Goal: Transaction & Acquisition: Book appointment/travel/reservation

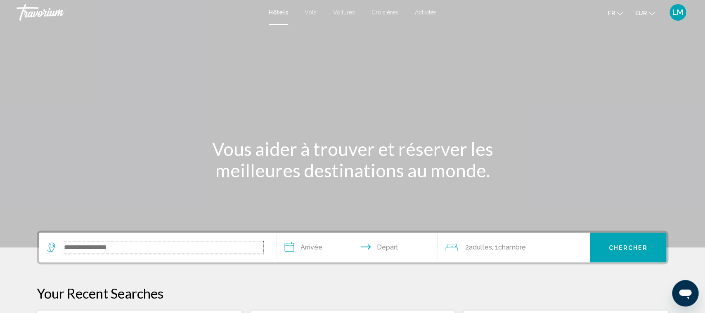
click at [137, 244] on input "Search widget" at bounding box center [163, 247] width 200 height 12
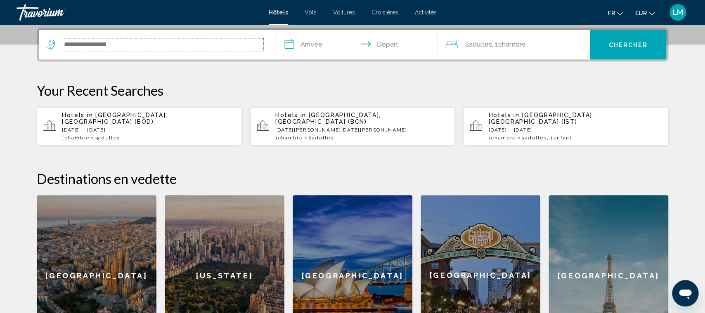
scroll to position [203, 0]
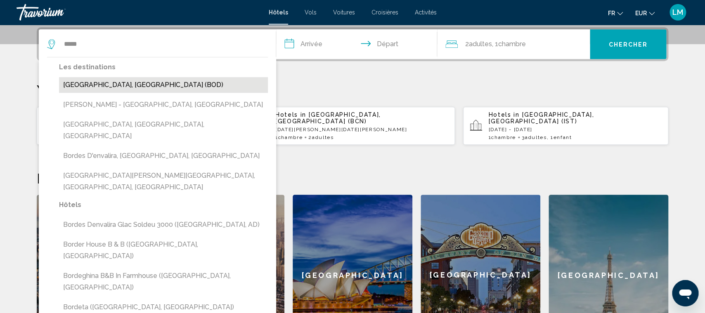
click at [106, 82] on button "[GEOGRAPHIC_DATA], [GEOGRAPHIC_DATA] (BOD)" at bounding box center [163, 85] width 209 height 16
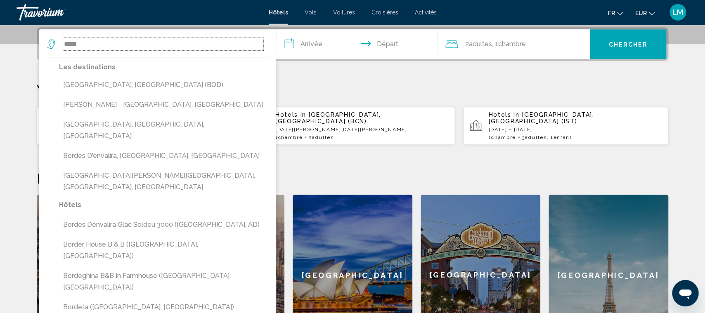
type input "**********"
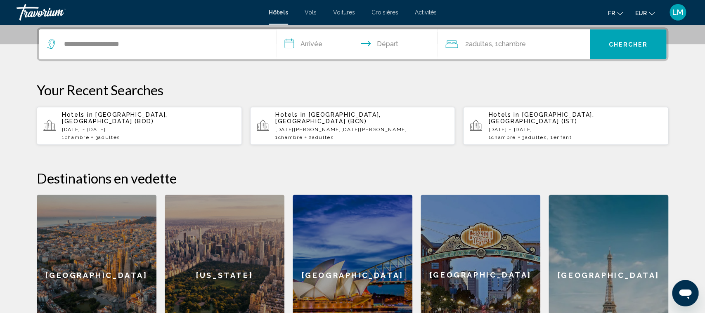
click at [307, 47] on input "**********" at bounding box center [358, 45] width 164 height 32
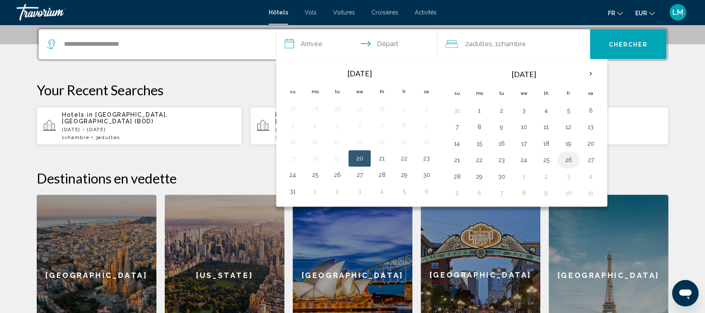
click at [569, 158] on button "26" at bounding box center [568, 160] width 13 height 12
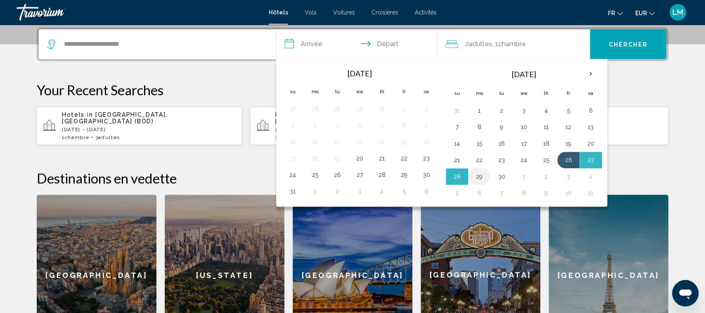
click at [484, 178] on button "29" at bounding box center [478, 177] width 13 height 12
type input "**********"
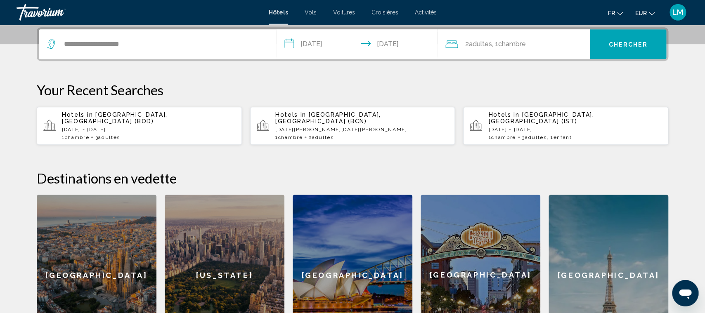
click at [496, 47] on span ", 1 Chambre pièces" at bounding box center [509, 44] width 34 height 12
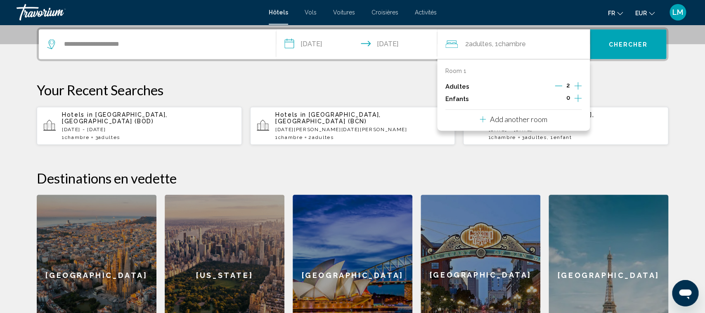
click at [577, 99] on icon "Increment children" at bounding box center [577, 98] width 7 height 10
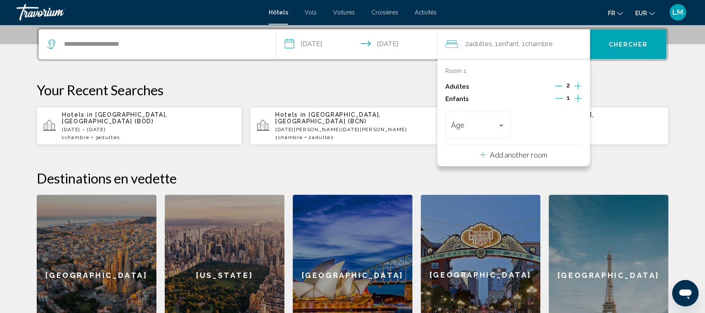
click at [559, 100] on icon "Decrement children" at bounding box center [558, 97] width 7 height 7
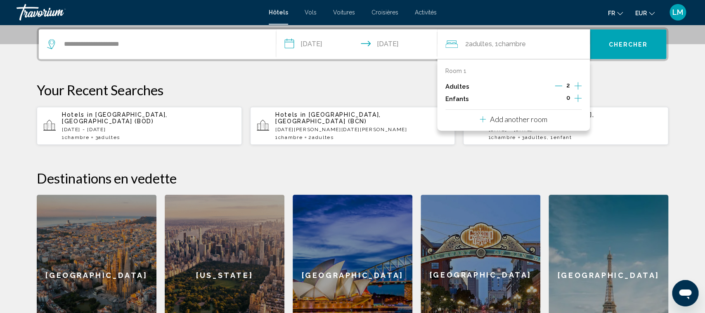
click at [577, 86] on icon "Increment adults" at bounding box center [577, 86] width 7 height 10
click at [628, 41] on span "Chercher" at bounding box center [627, 44] width 39 height 7
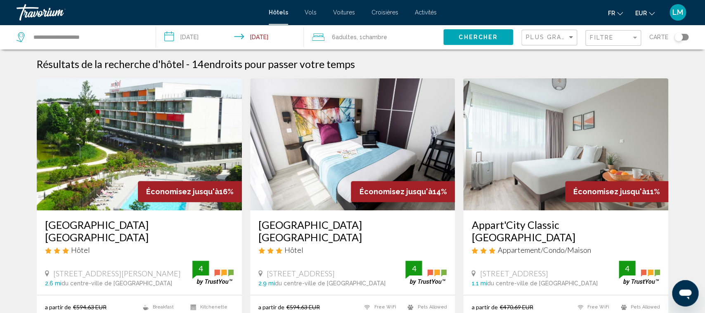
click at [557, 134] on img "Main content" at bounding box center [565, 144] width 205 height 132
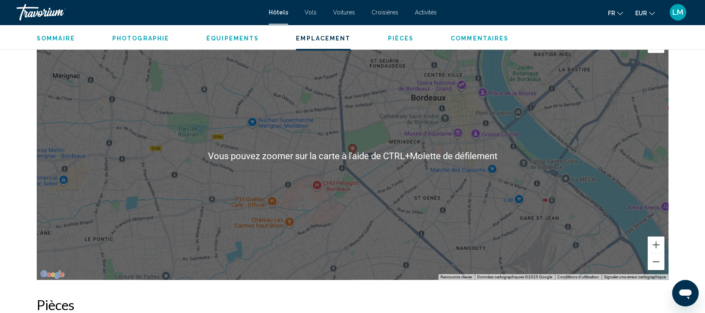
scroll to position [784, 0]
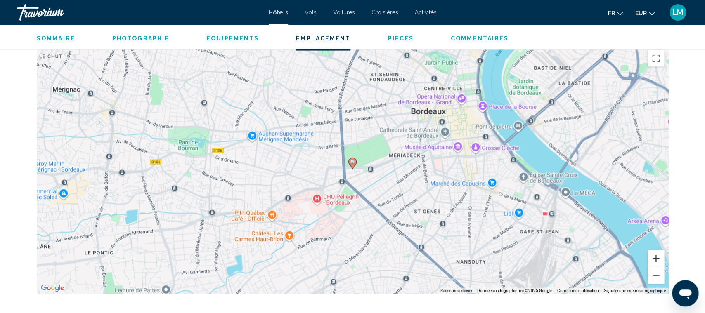
click at [658, 260] on button "Zoom avant" at bounding box center [655, 258] width 17 height 17
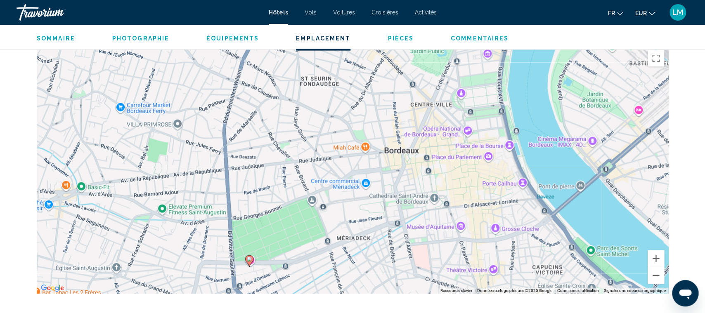
drag, startPoint x: 540, startPoint y: 214, endPoint x: 499, endPoint y: 264, distance: 64.5
click at [499, 264] on div "Pour activer le glissement avec le clavier, appuyez sur Alt+Entrée. Une fois ce…" at bounding box center [352, 170] width 631 height 248
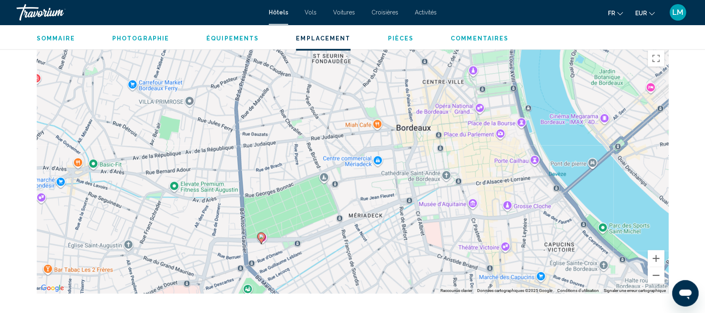
drag, startPoint x: 369, startPoint y: 242, endPoint x: 382, endPoint y: 218, distance: 26.6
click at [382, 218] on div "Pour activer le glissement avec le clavier, appuyez sur Alt+Entrée. Une fois ce…" at bounding box center [352, 170] width 631 height 248
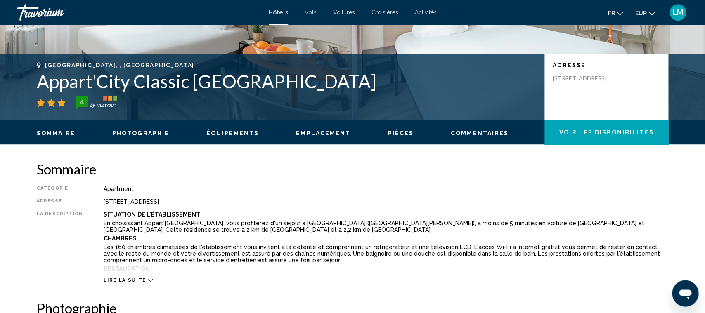
scroll to position [173, 0]
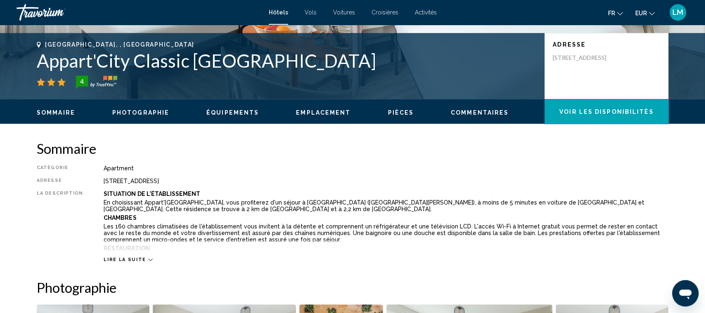
click at [130, 256] on div "Lire la suite" at bounding box center [386, 251] width 564 height 23
click at [131, 258] on span "Lire la suite" at bounding box center [125, 259] width 42 height 5
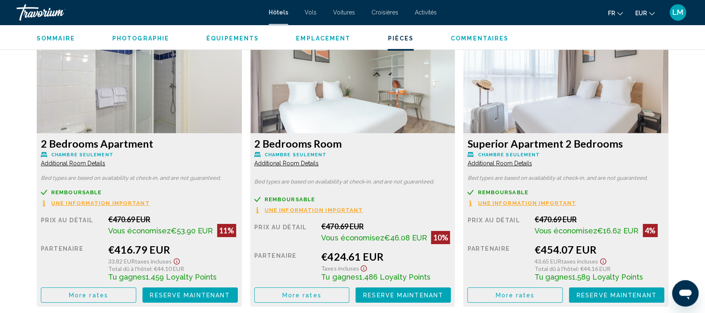
scroll to position [1170, 0]
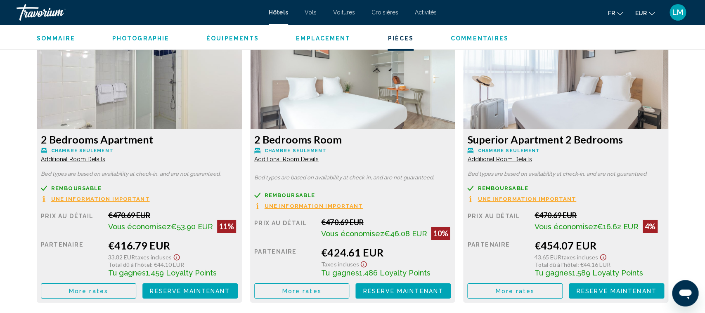
click at [150, 200] on span "Une information important" at bounding box center [100, 198] width 99 height 5
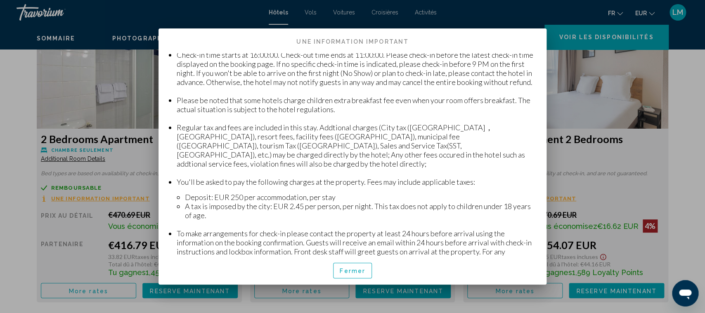
scroll to position [111, 0]
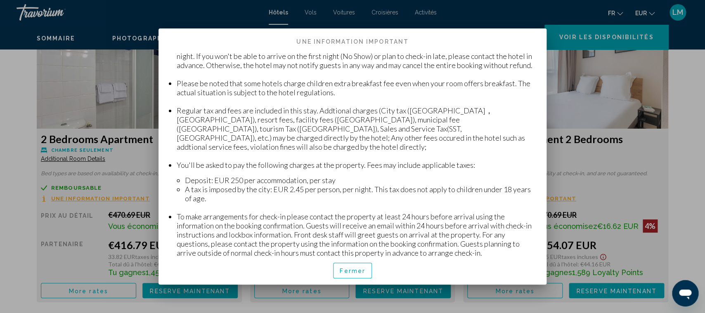
click at [576, 68] on div at bounding box center [352, 156] width 705 height 313
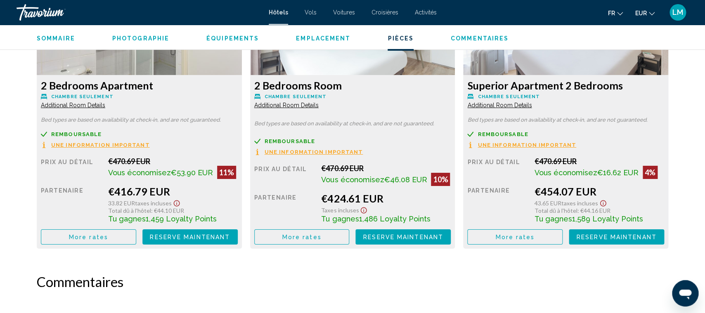
scroll to position [1257, 0]
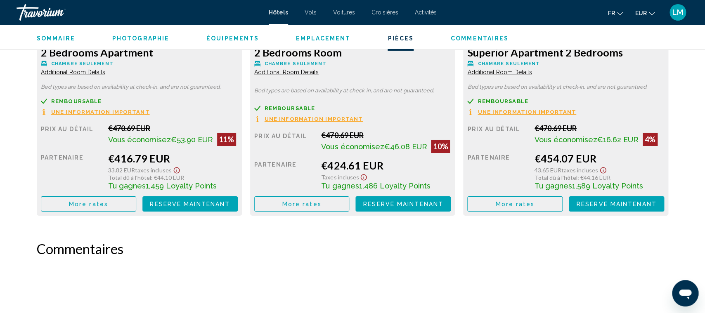
click at [136, 204] on button "More rates" at bounding box center [88, 203] width 95 height 15
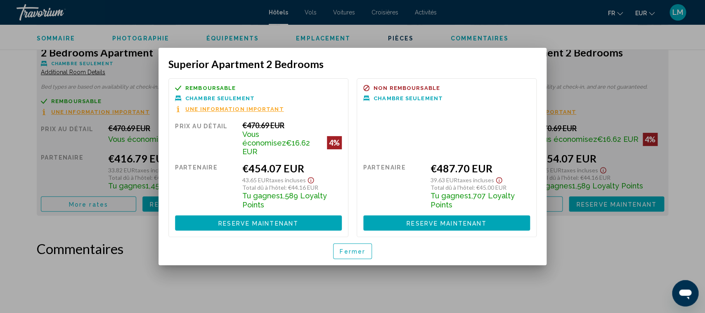
scroll to position [0, 0]
click at [366, 250] on button "Fermer" at bounding box center [352, 250] width 39 height 15
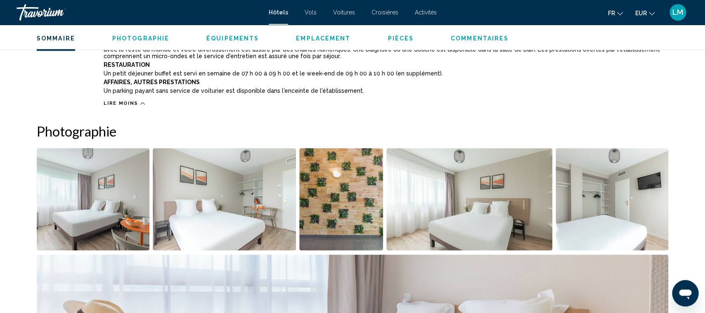
scroll to position [141, 0]
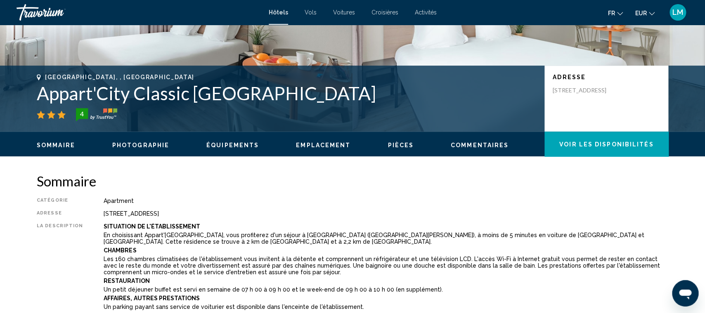
drag, startPoint x: 33, startPoint y: 88, endPoint x: 347, endPoint y: 97, distance: 313.7
click at [347, 97] on div "[GEOGRAPHIC_DATA], , [GEOGRAPHIC_DATA] Appart'City Classic [GEOGRAPHIC_DATA] 4 …" at bounding box center [352, 99] width 664 height 50
copy h1 "Appart'City Classic [GEOGRAPHIC_DATA]"
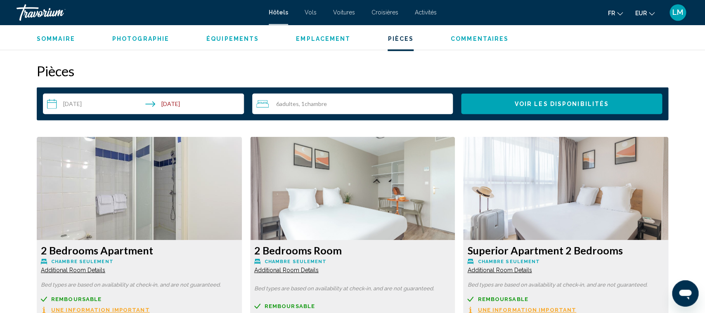
scroll to position [1224, 0]
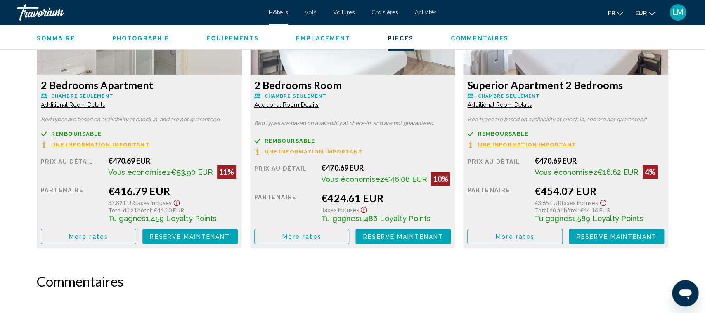
click at [448, 282] on h2 "Commentaires" at bounding box center [352, 281] width 631 height 17
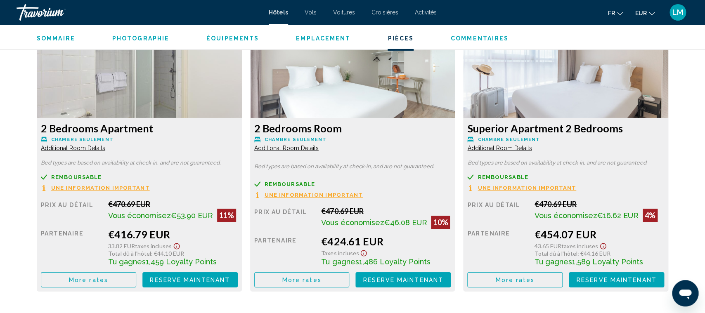
scroll to position [1094, 0]
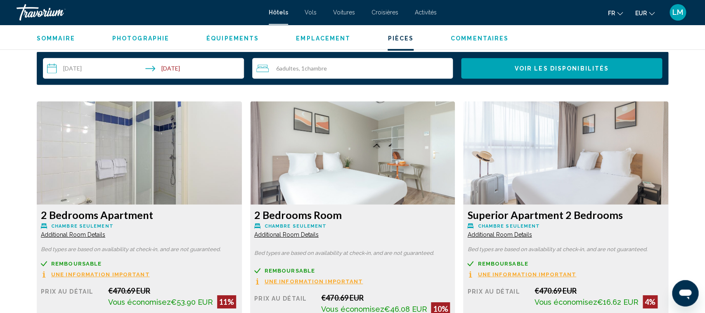
click at [119, 131] on img "Main content" at bounding box center [139, 153] width 205 height 103
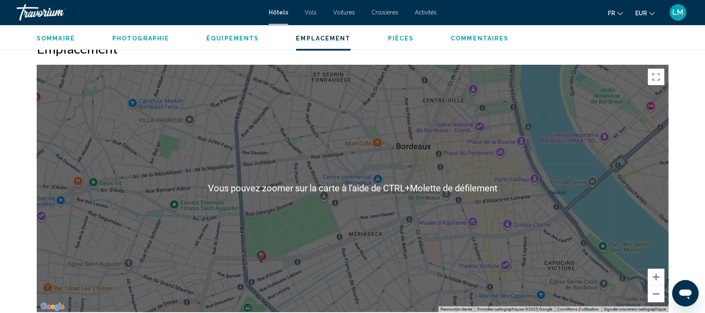
scroll to position [791, 0]
